Goal: Check status: Check status

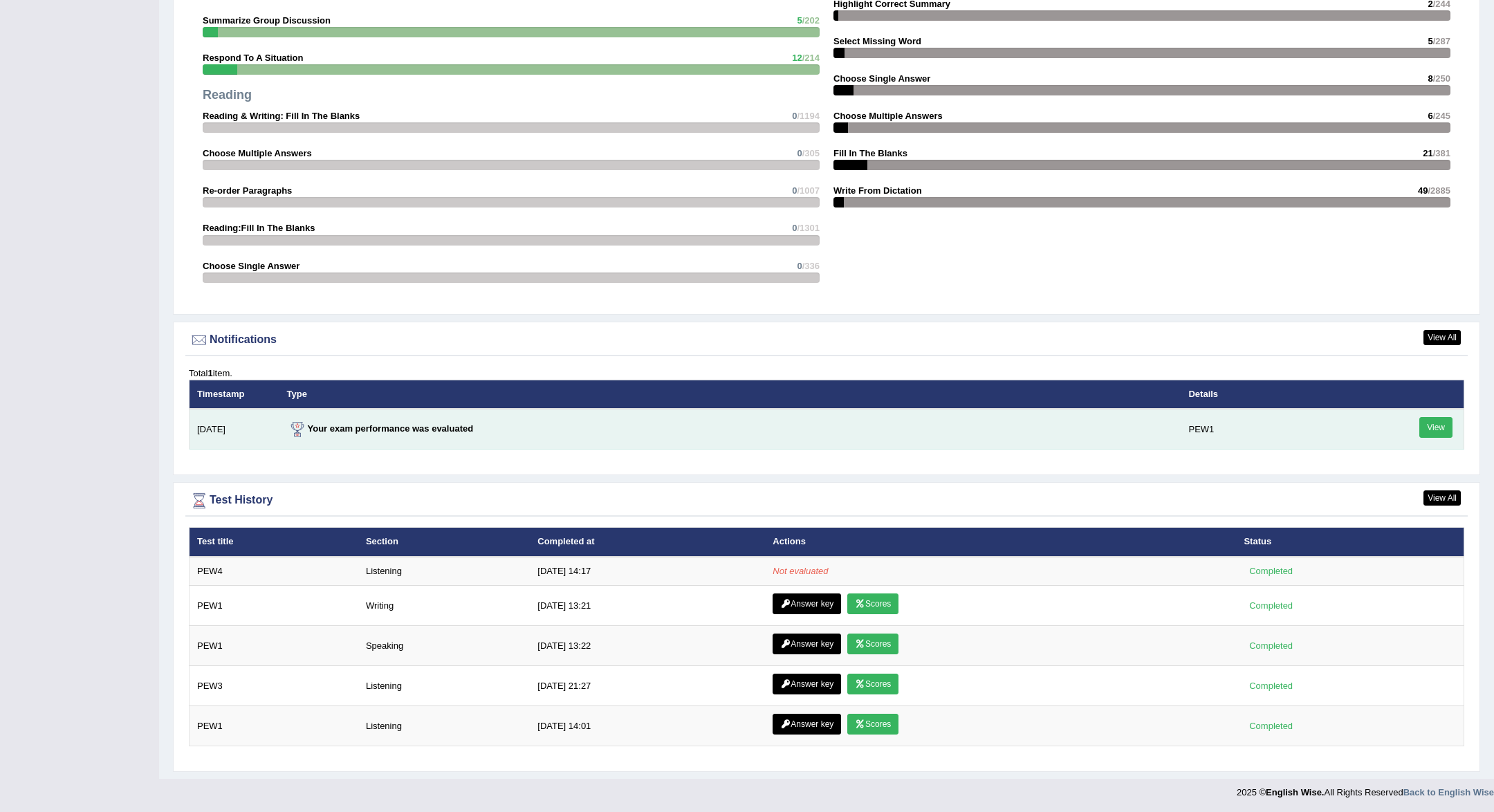
click at [1441, 428] on link "View" at bounding box center [1435, 428] width 33 height 21
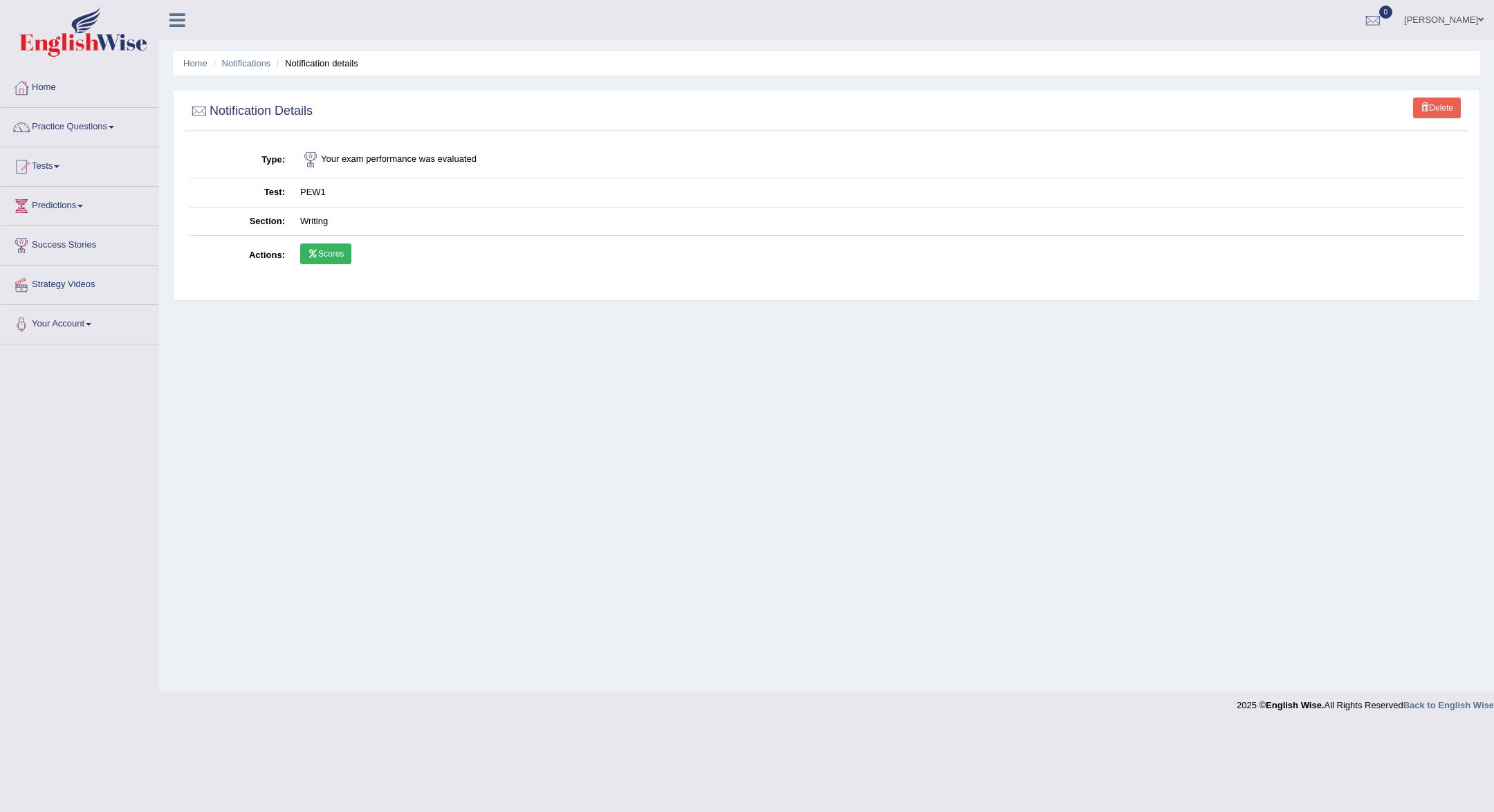
click at [341, 257] on link "Scores" at bounding box center [326, 254] width 52 height 21
click at [83, 92] on link "Home" at bounding box center [79, 86] width 158 height 35
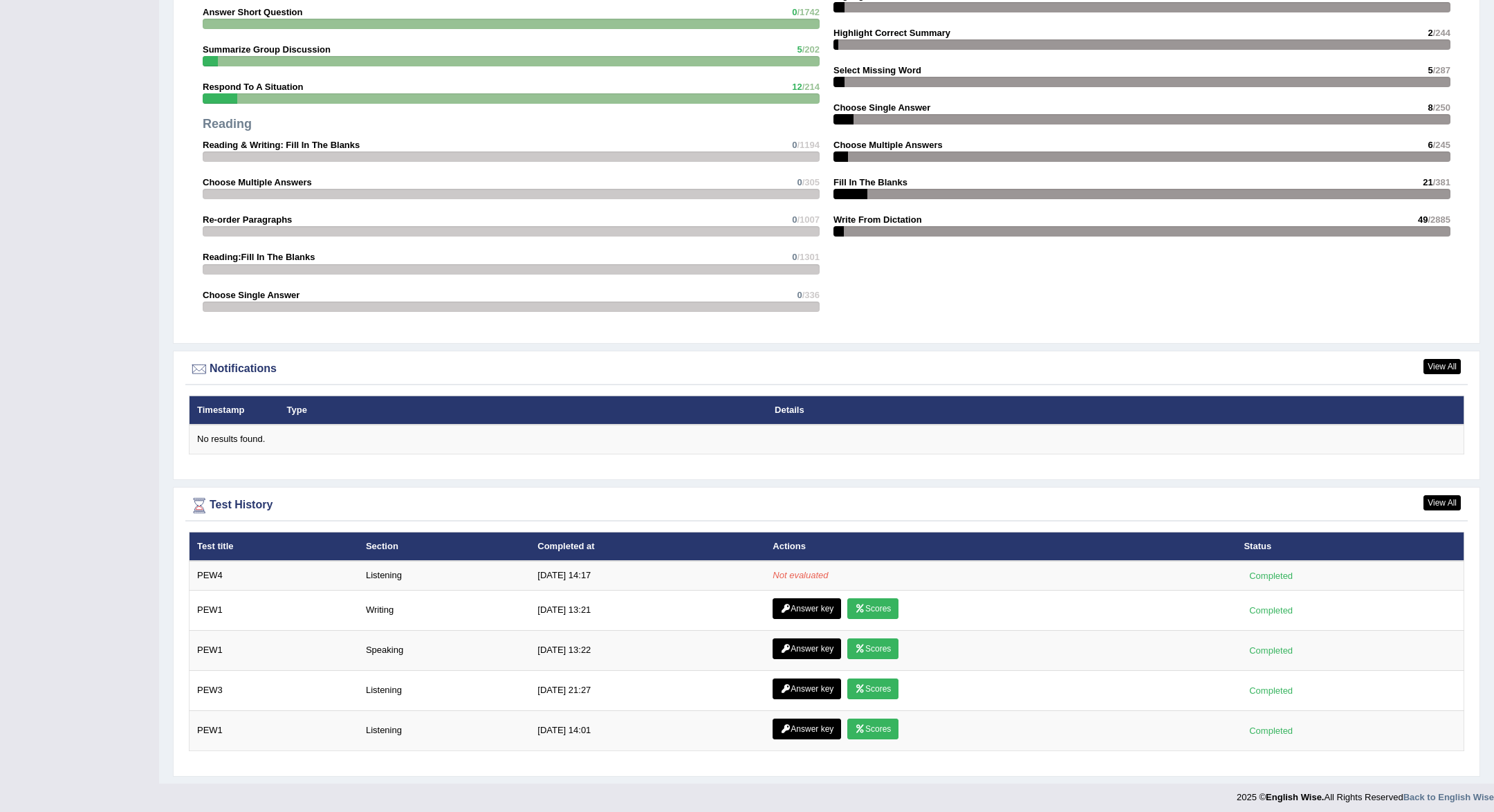
scroll to position [1346, 0]
